Goal: Transaction & Acquisition: Purchase product/service

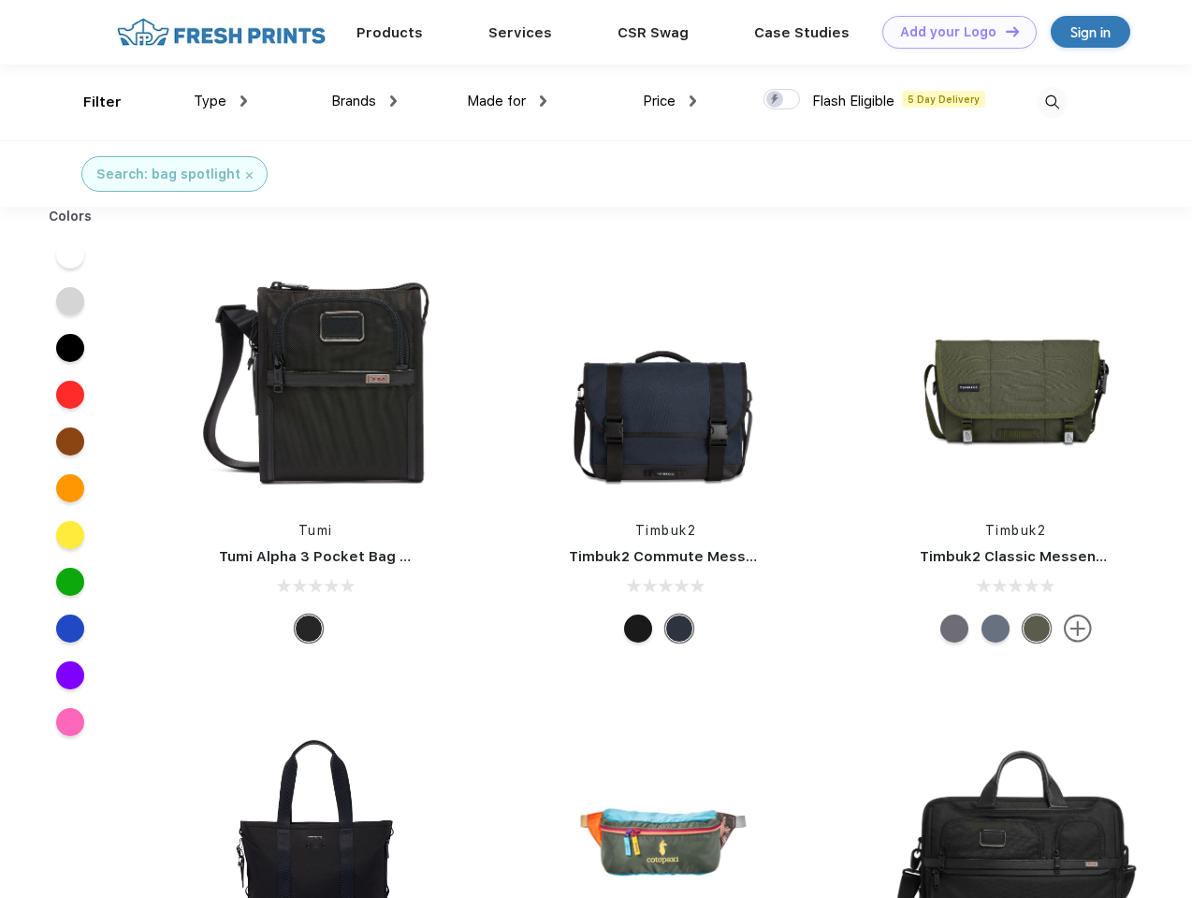
scroll to position [1, 0]
click at [952, 32] on link "Add your Logo Design Tool" at bounding box center [959, 32] width 154 height 33
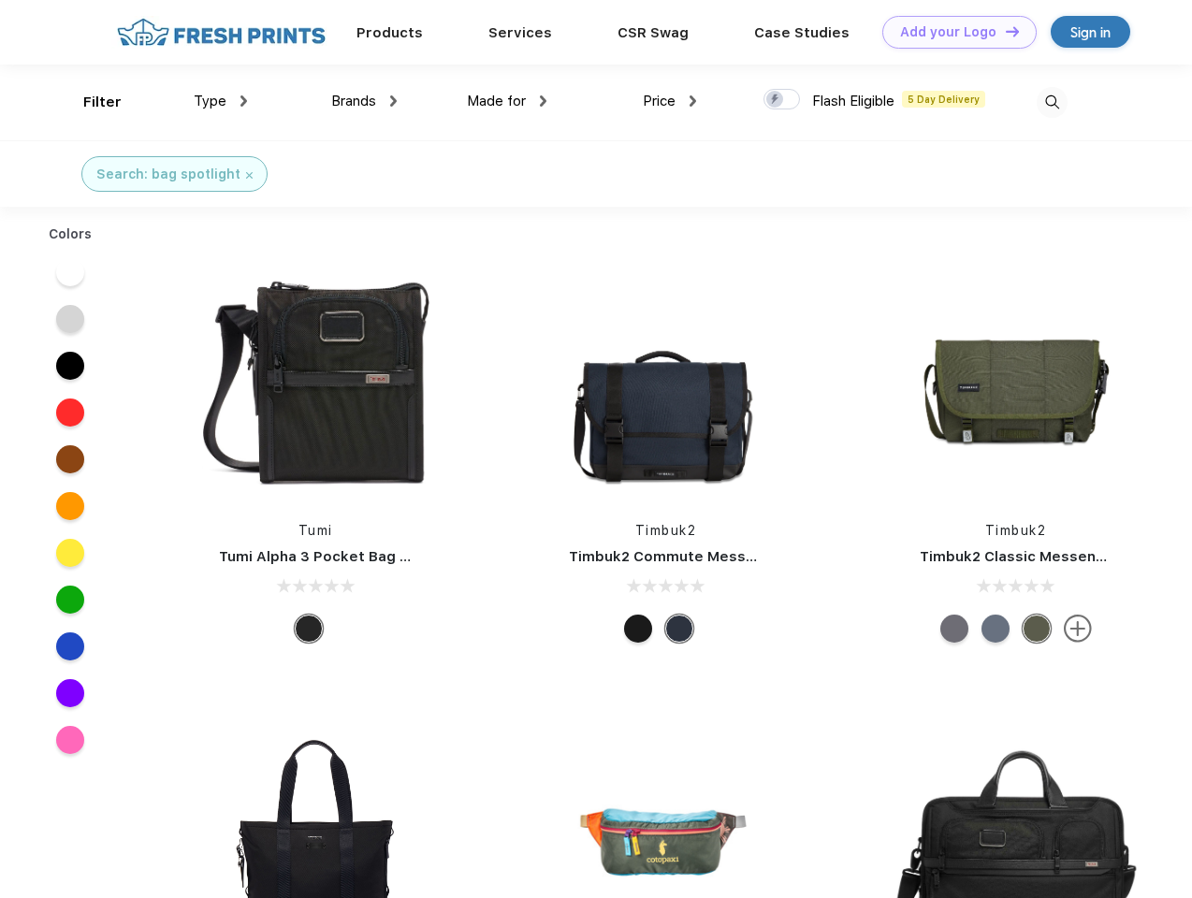
click at [0, 0] on div "Design Tool" at bounding box center [0, 0] width 0 height 0
click at [1004, 31] on link "Add your Logo Design Tool" at bounding box center [959, 32] width 154 height 33
click at [90, 102] on div "Filter" at bounding box center [102, 103] width 38 height 22
click at [221, 101] on span "Type" at bounding box center [210, 101] width 33 height 17
click at [364, 101] on span "Brands" at bounding box center [353, 101] width 45 height 17
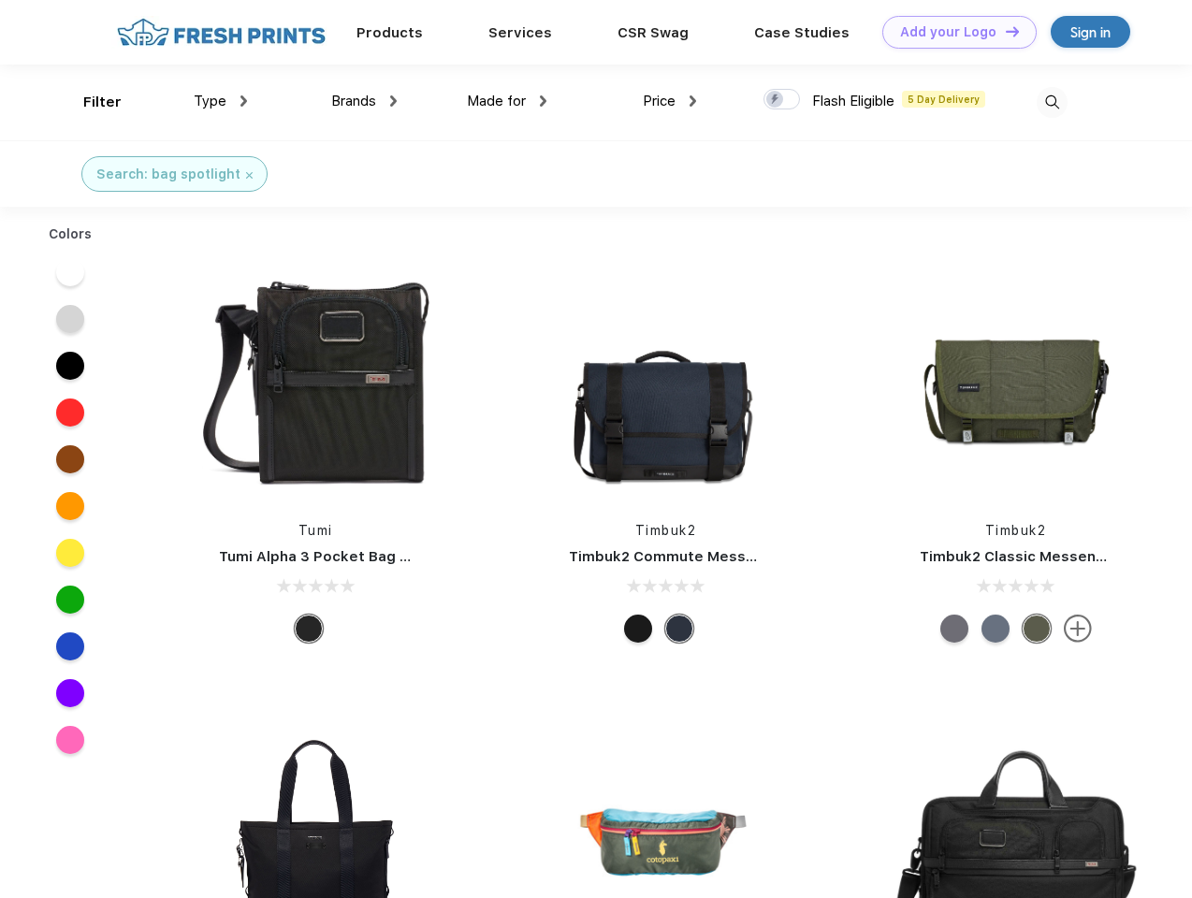
click at [507, 101] on span "Made for" at bounding box center [496, 101] width 59 height 17
click at [670, 101] on span "Price" at bounding box center [659, 101] width 33 height 17
click at [782, 100] on div at bounding box center [781, 99] width 36 height 21
click at [776, 100] on input "checkbox" at bounding box center [769, 94] width 12 height 12
click at [1051, 102] on img at bounding box center [1052, 102] width 31 height 31
